Goal: Find specific page/section: Find specific page/section

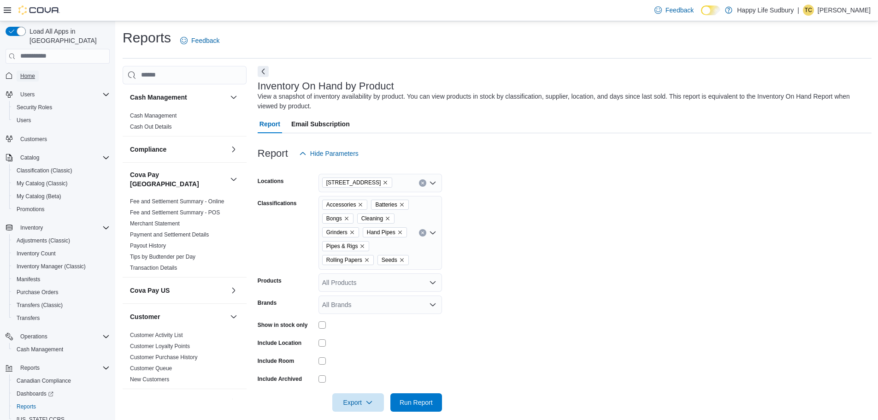
click at [34, 72] on span "Home" at bounding box center [27, 75] width 15 height 7
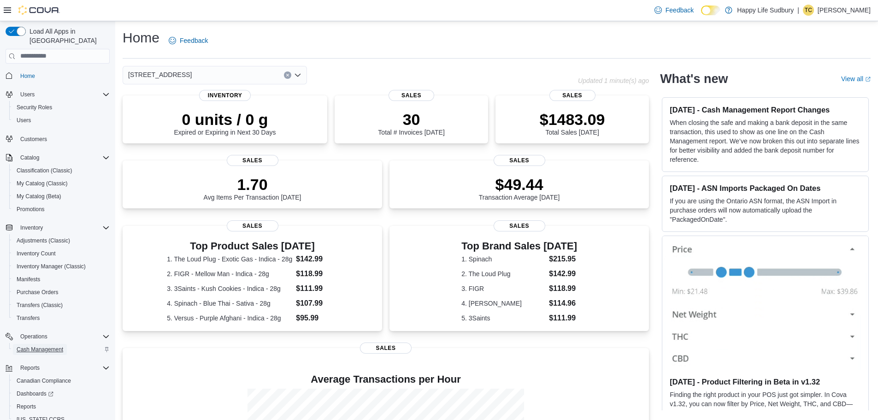
click at [40, 346] on span "Cash Management" at bounding box center [40, 349] width 47 height 7
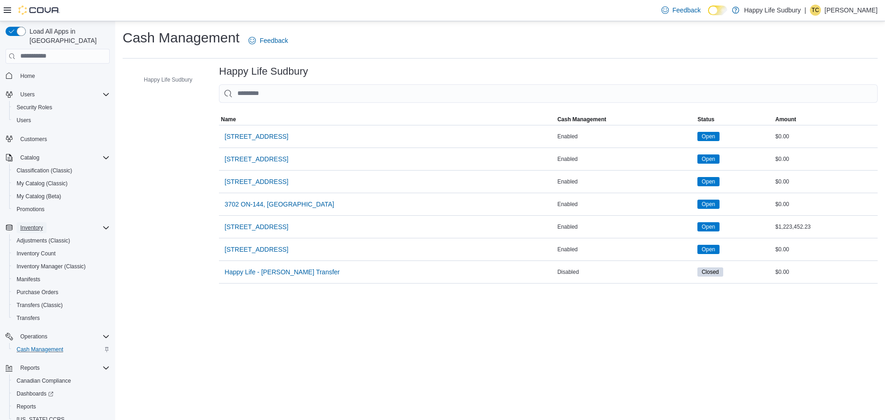
click at [27, 224] on span "Inventory" at bounding box center [31, 227] width 23 height 7
click at [45, 222] on button "Inventory" at bounding box center [32, 227] width 30 height 11
click at [33, 72] on span "Home" at bounding box center [27, 75] width 15 height 7
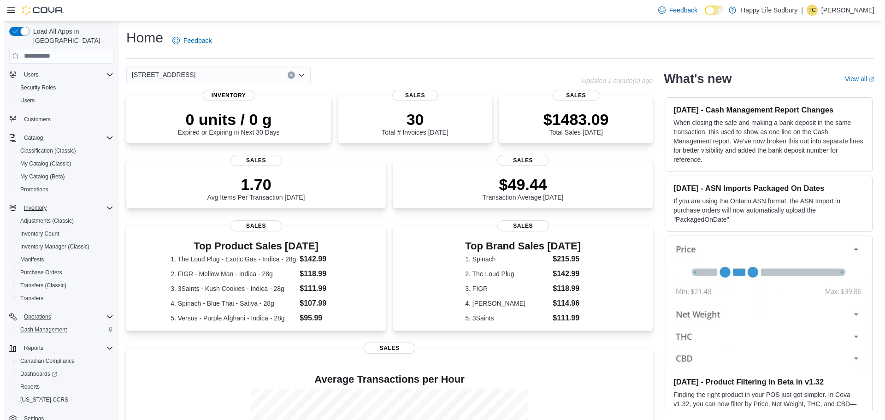
scroll to position [30, 0]
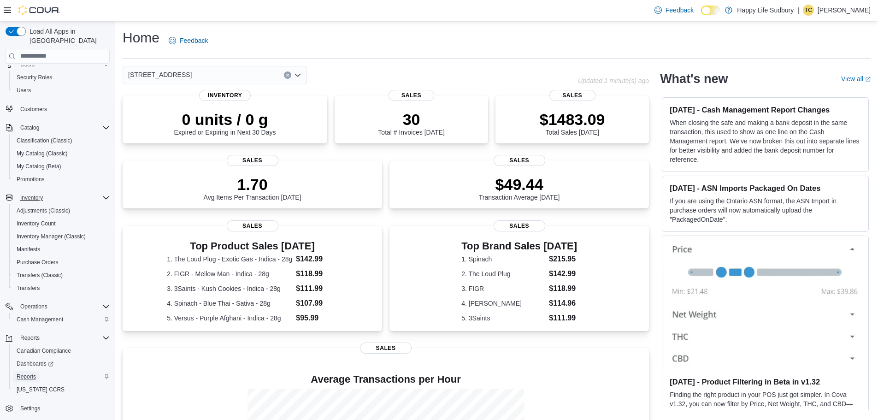
click at [32, 373] on span "Reports" at bounding box center [26, 376] width 19 height 7
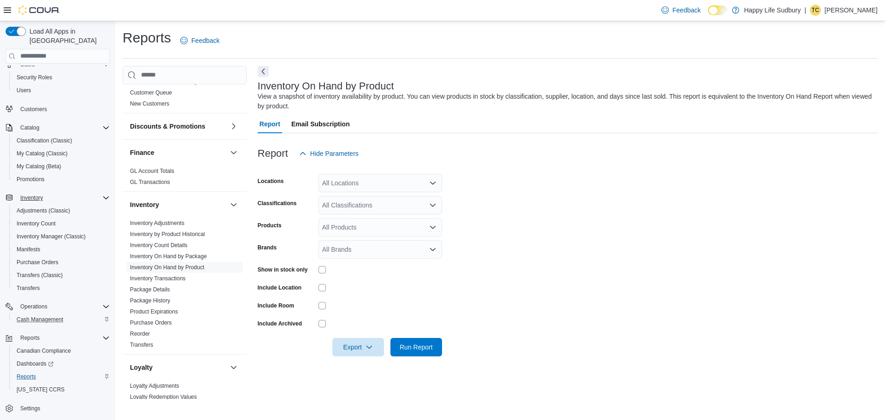
scroll to position [277, 0]
click at [173, 219] on link "Inventory Adjustments" at bounding box center [157, 222] width 54 height 6
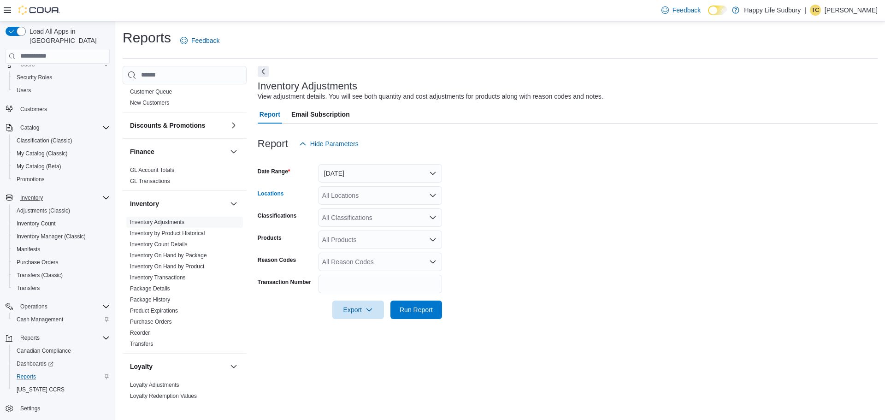
click at [433, 197] on icon "Open list of options" at bounding box center [432, 195] width 7 height 7
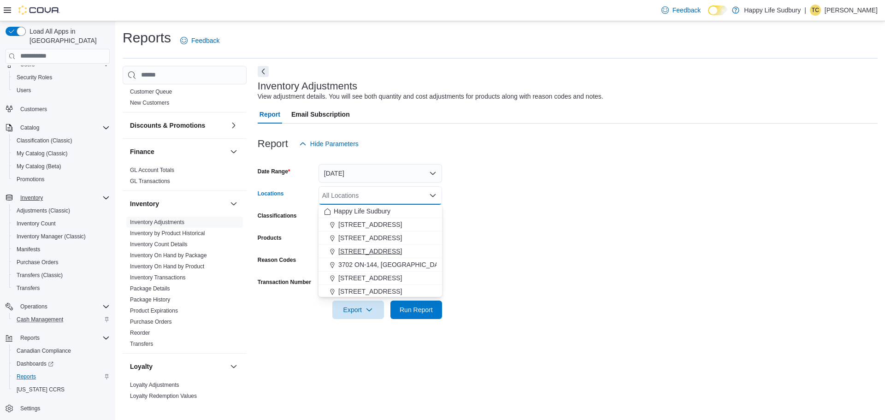
click at [419, 253] on div "[STREET_ADDRESS]" at bounding box center [380, 251] width 113 height 9
click at [528, 187] on form "Date Range [DATE] Locations [STREET_ADDRESS] Combo box. Selected. [STREET_ADDRE…" at bounding box center [568, 236] width 620 height 166
